Goal: Transaction & Acquisition: Purchase product/service

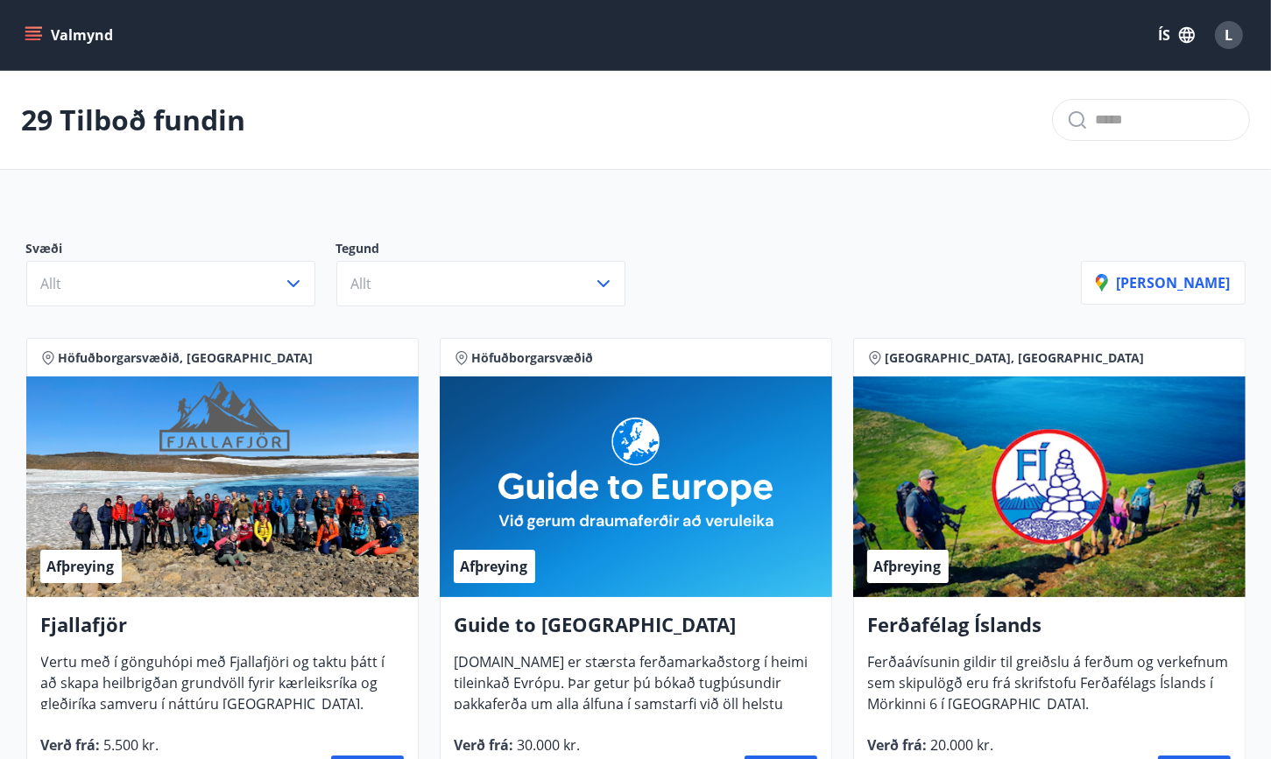
click at [41, 32] on icon "menu" at bounding box center [34, 35] width 18 height 18
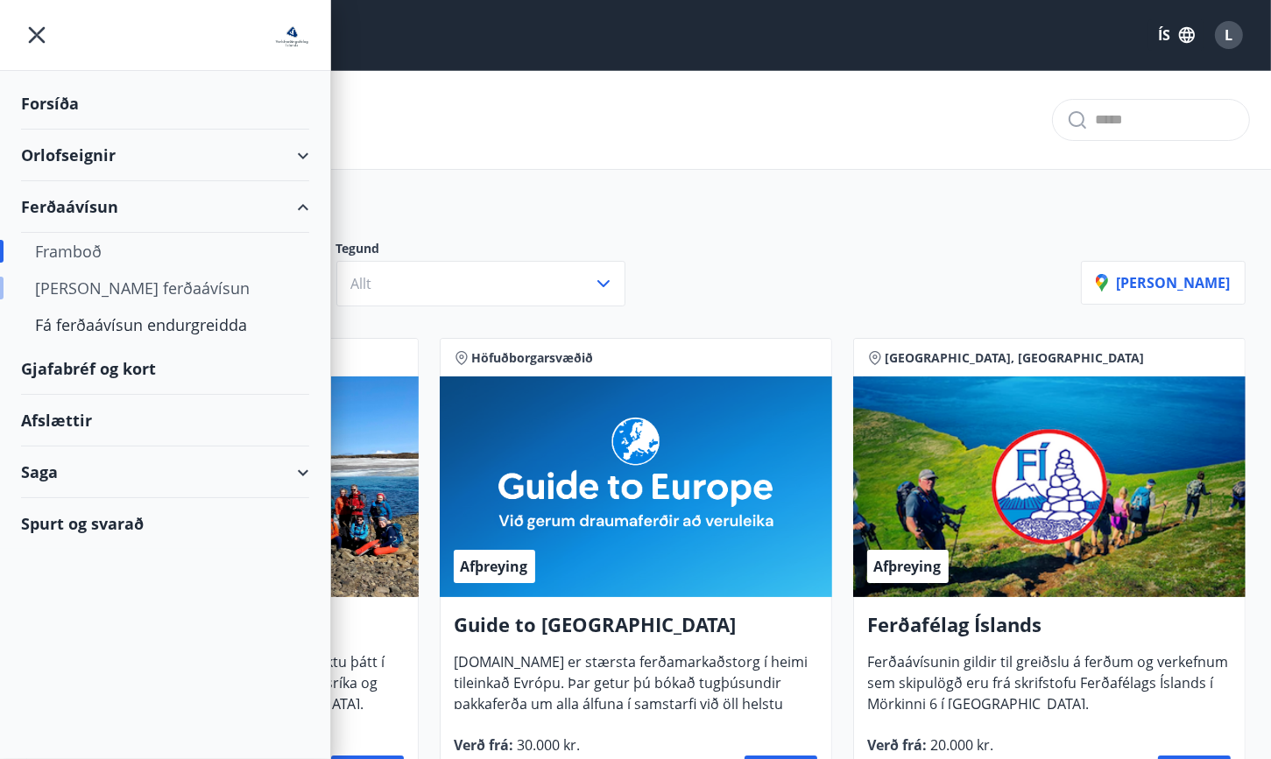
click at [95, 286] on div "[PERSON_NAME] ferðaávísun" at bounding box center [165, 288] width 260 height 37
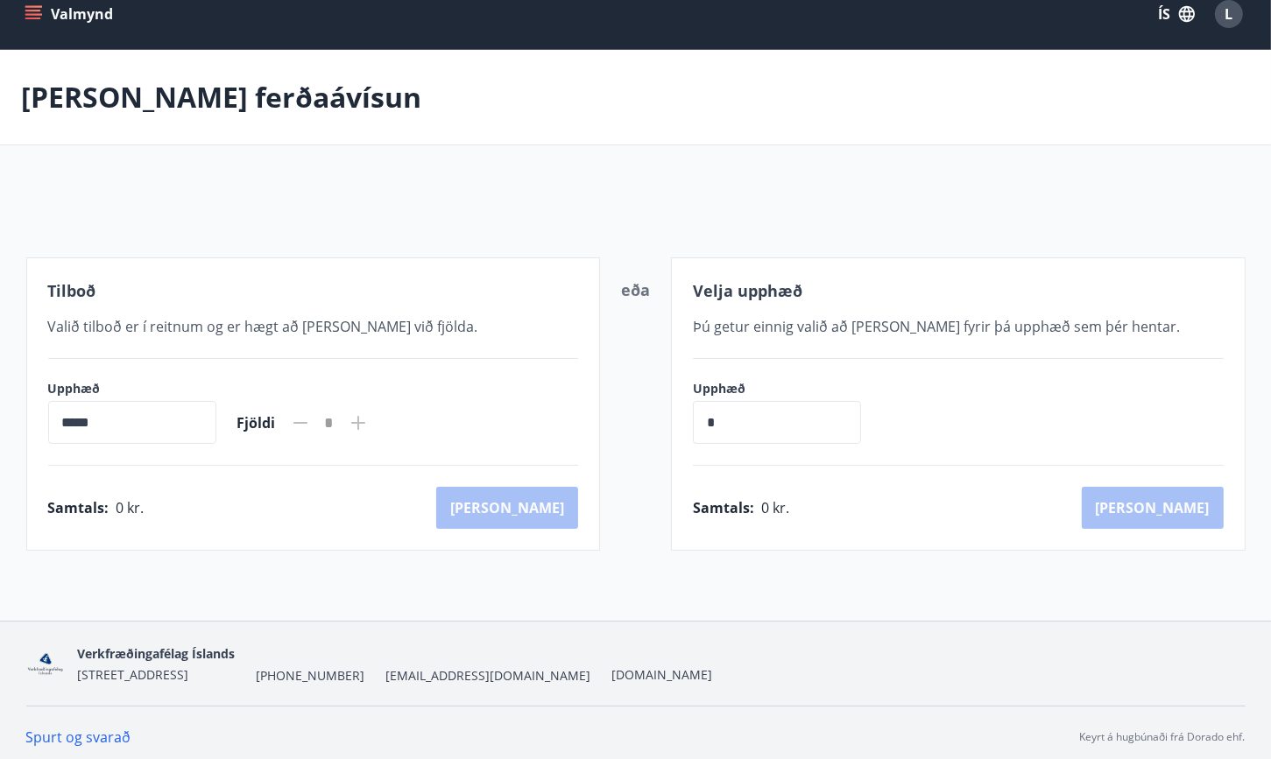
scroll to position [28, 0]
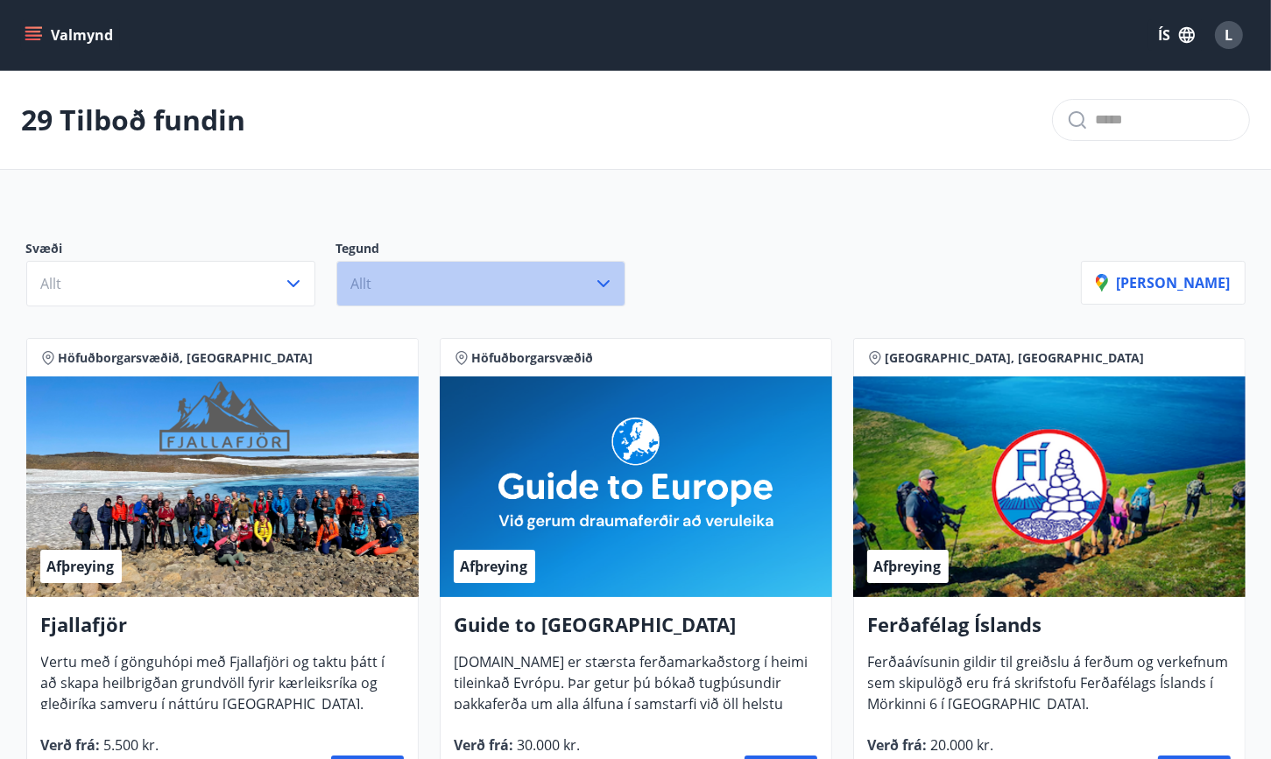
click at [614, 279] on button "Allt" at bounding box center [480, 284] width 289 height 46
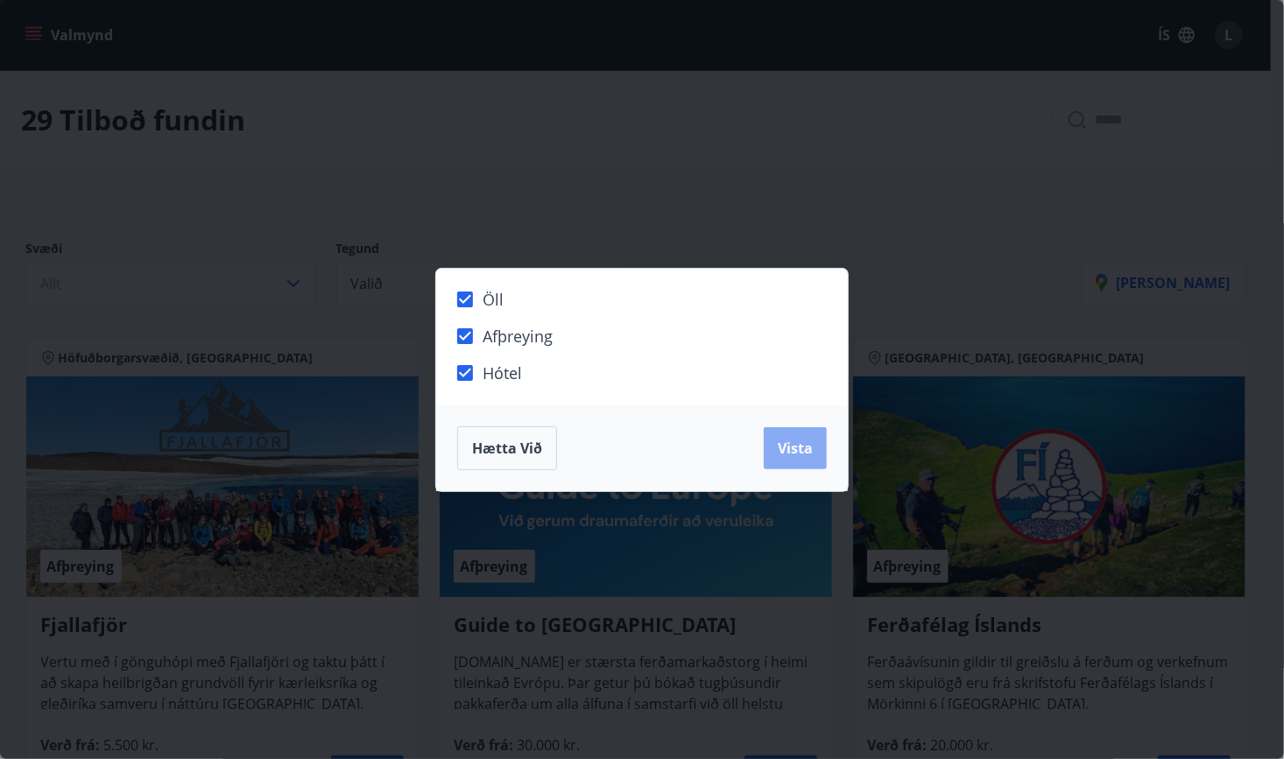
click at [799, 445] on span "Vista" at bounding box center [795, 448] width 35 height 19
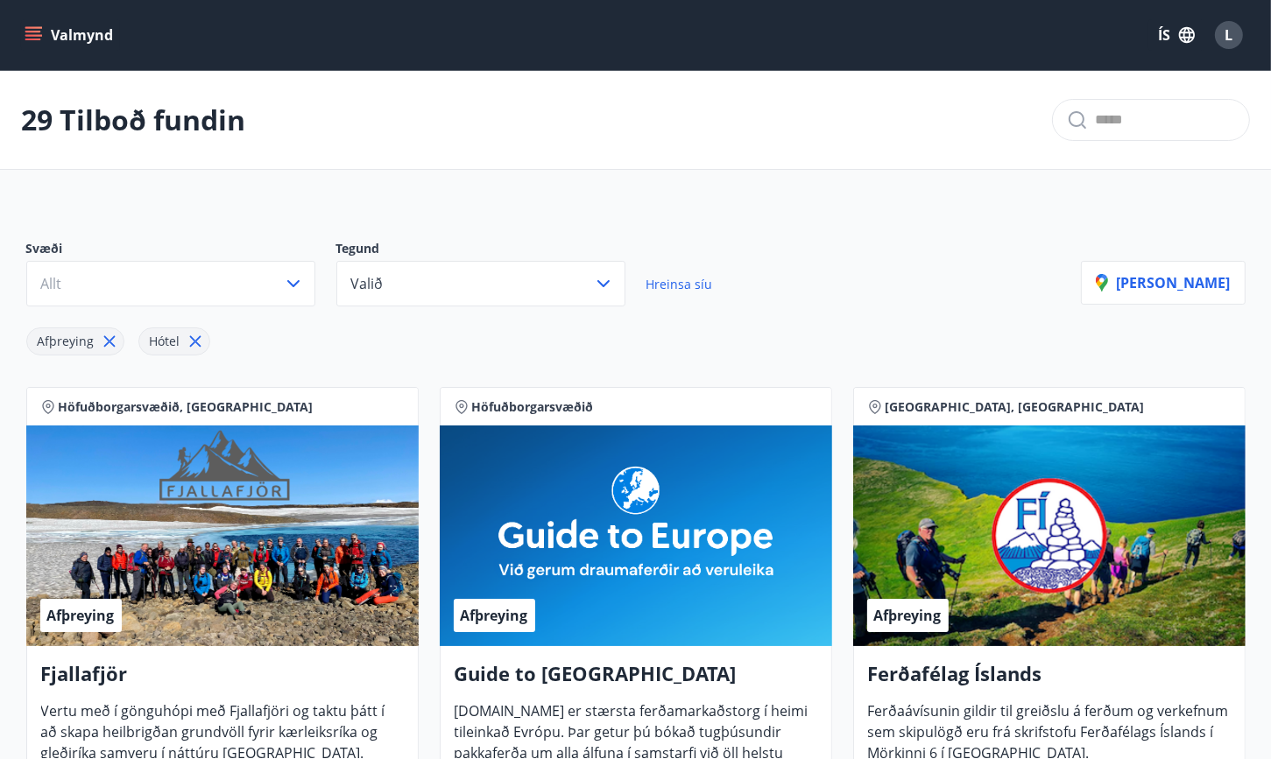
click at [194, 338] on icon at bounding box center [194, 341] width 11 height 11
click at [106, 338] on icon at bounding box center [109, 341] width 19 height 19
